Goal: Obtain resource: Download file/media

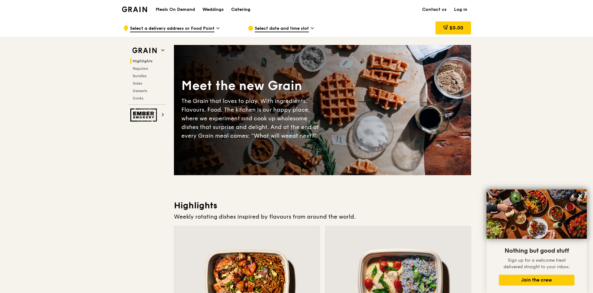
click at [247, 9] on div "Catering" at bounding box center [240, 9] width 19 height 19
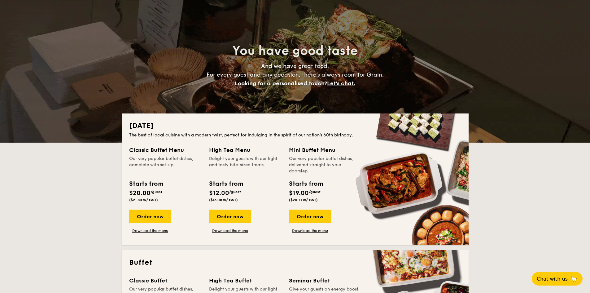
scroll to position [217, 0]
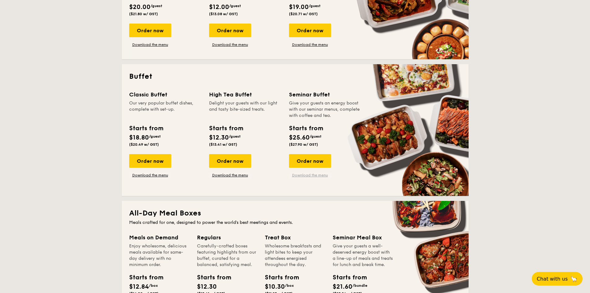
click at [313, 175] on link "Download the menu" at bounding box center [310, 174] width 42 height 5
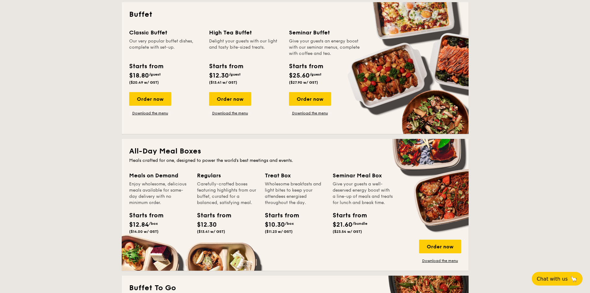
scroll to position [310, 0]
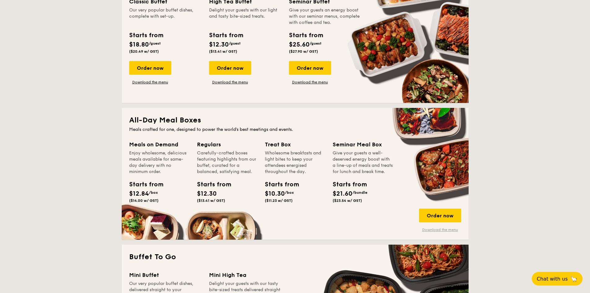
click at [433, 228] on link "Download the menu" at bounding box center [440, 229] width 42 height 5
